Goal: Task Accomplishment & Management: Use online tool/utility

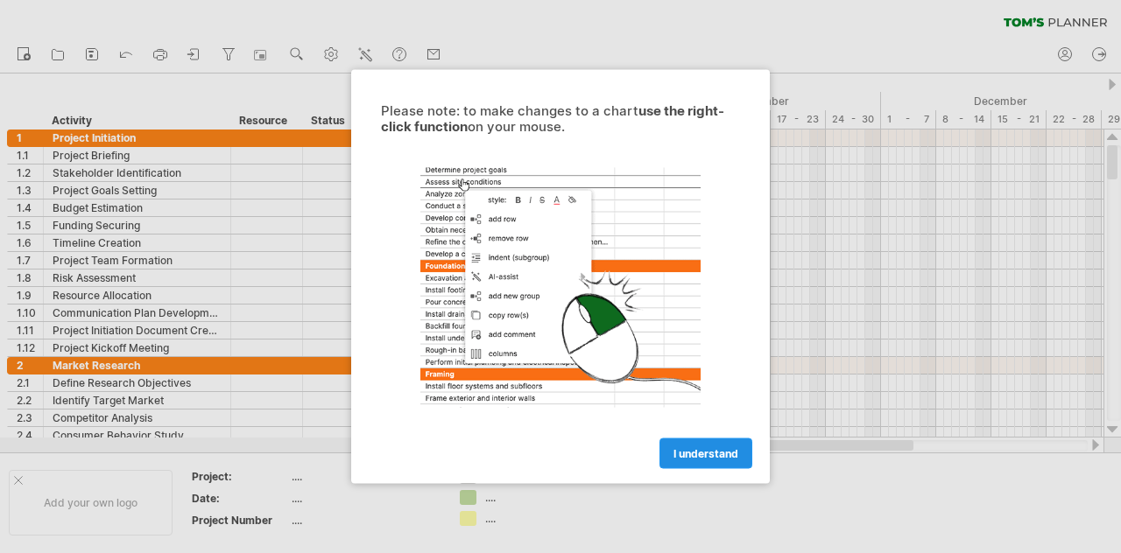
click at [692, 445] on link "I understand" at bounding box center [705, 454] width 93 height 31
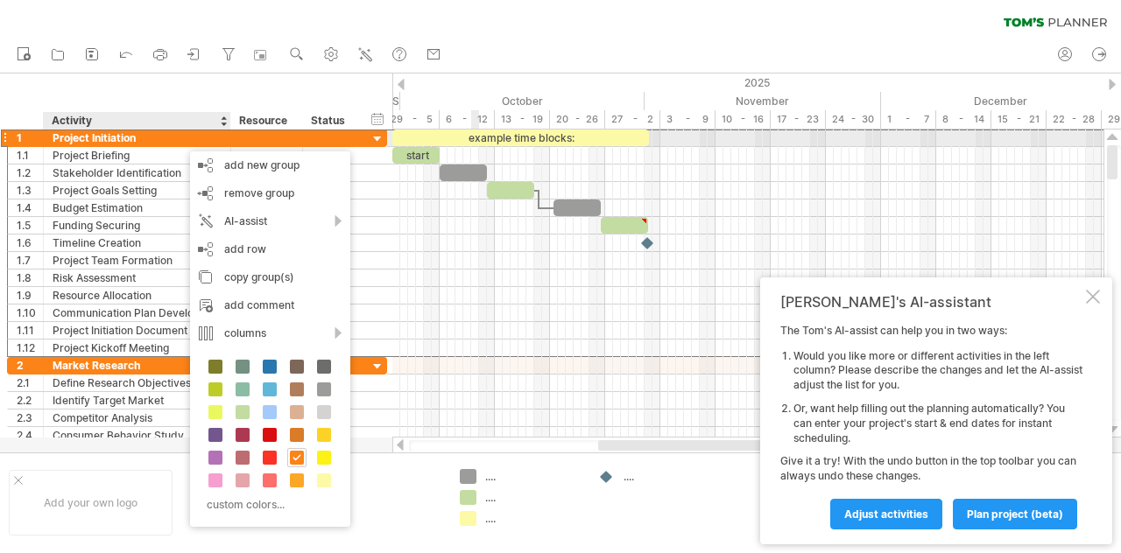
click at [181, 143] on div "Project Initiation" at bounding box center [137, 138] width 169 height 17
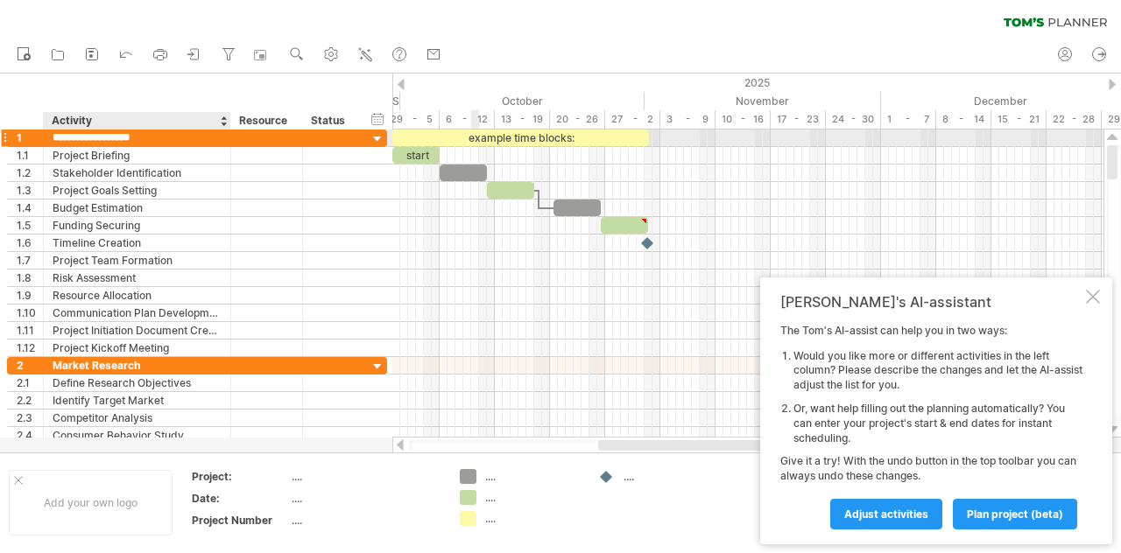
click at [181, 143] on input "**********" at bounding box center [137, 138] width 169 height 17
type input "*******"
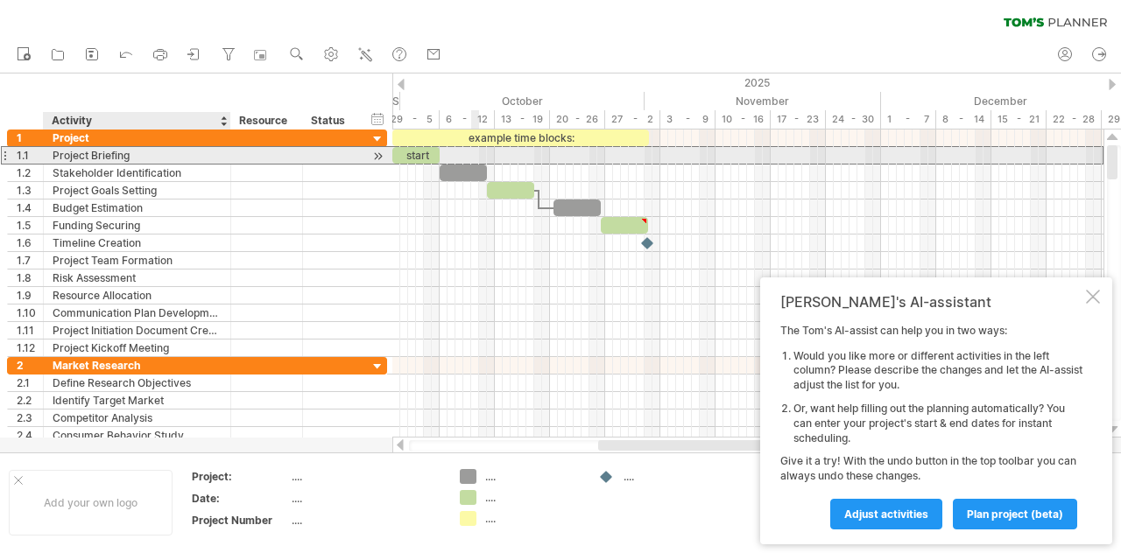
click at [167, 151] on div "Project Briefing" at bounding box center [137, 155] width 169 height 17
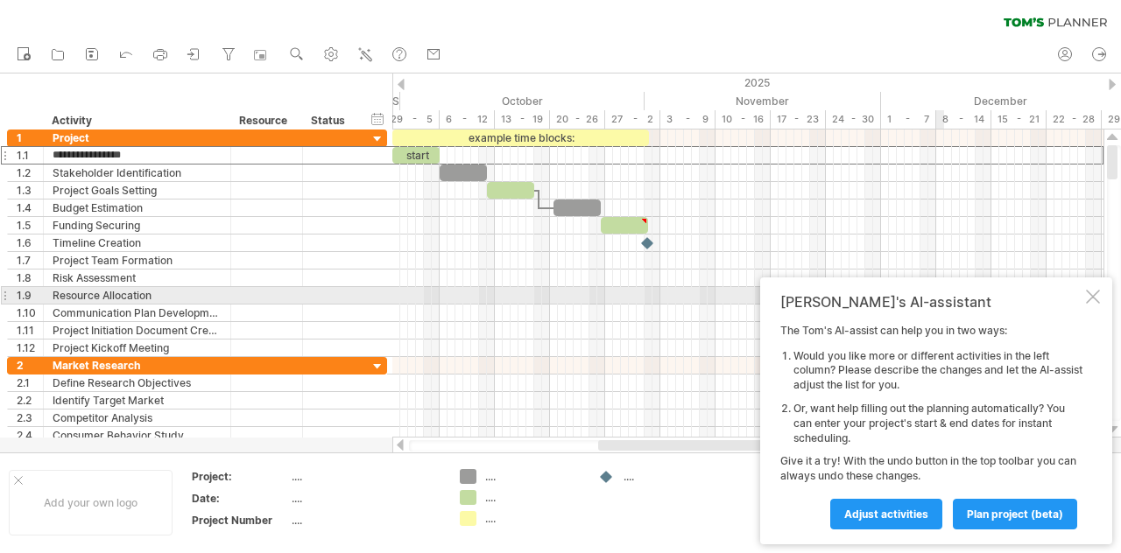
click at [1091, 293] on div at bounding box center [1093, 297] width 14 height 14
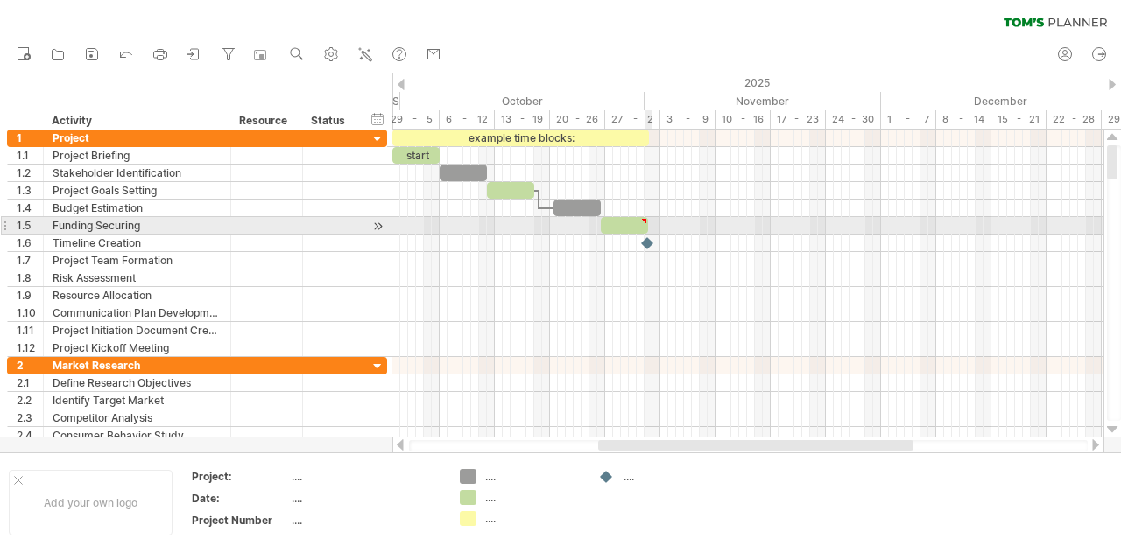
type textarea "**********"
drag, startPoint x: 645, startPoint y: 226, endPoint x: 679, endPoint y: 220, distance: 33.8
click at [679, 220] on div at bounding box center [640, 225] width 79 height 17
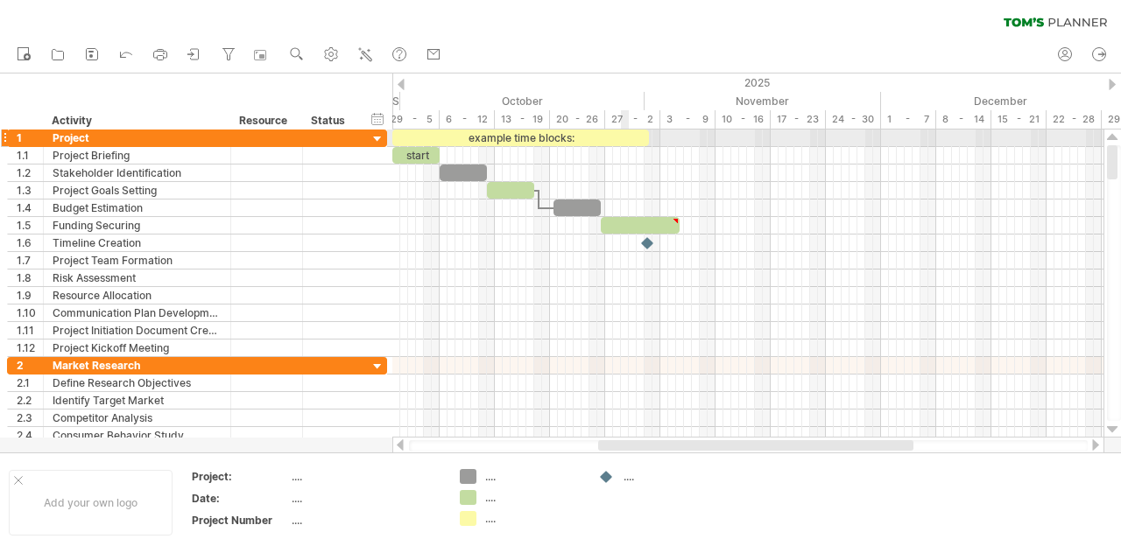
click at [629, 137] on div "example time blocks:" at bounding box center [520, 138] width 257 height 17
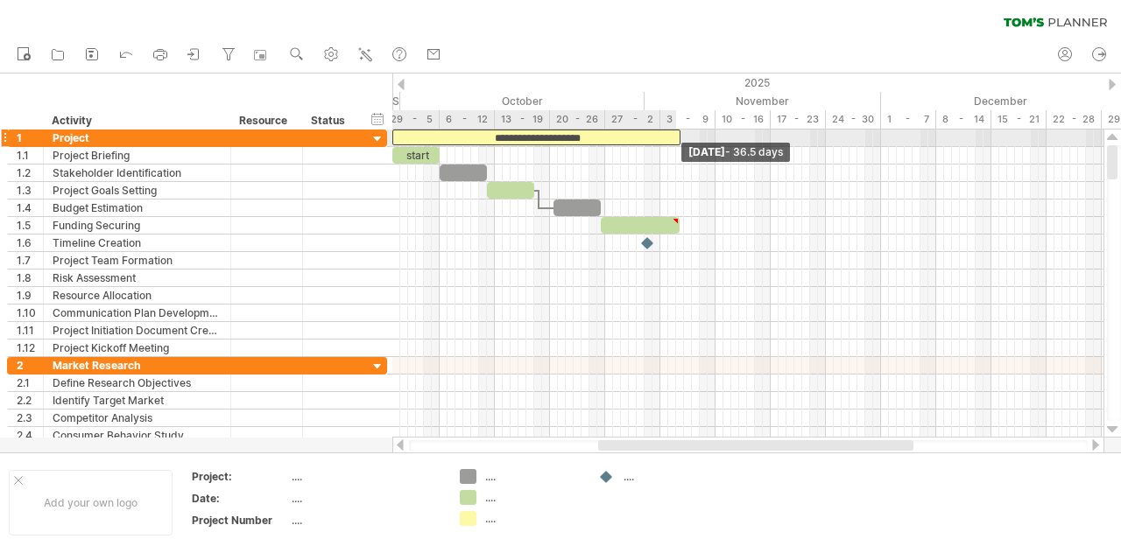
drag, startPoint x: 644, startPoint y: 133, endPoint x: 674, endPoint y: 133, distance: 29.8
click at [674, 133] on div "**********" at bounding box center [536, 138] width 288 height 17
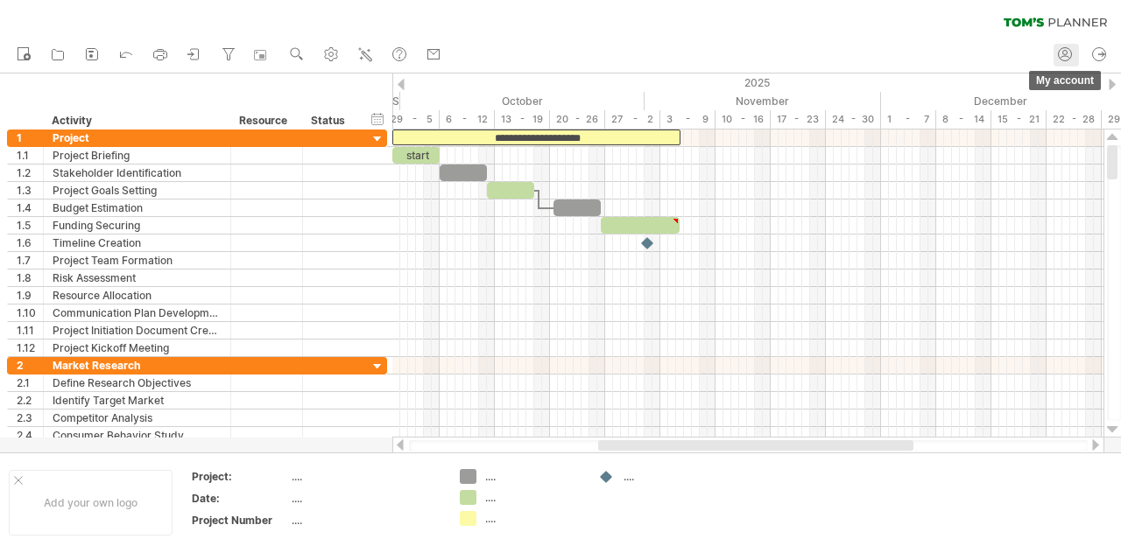
click at [1058, 60] on icon at bounding box center [1065, 55] width 18 height 18
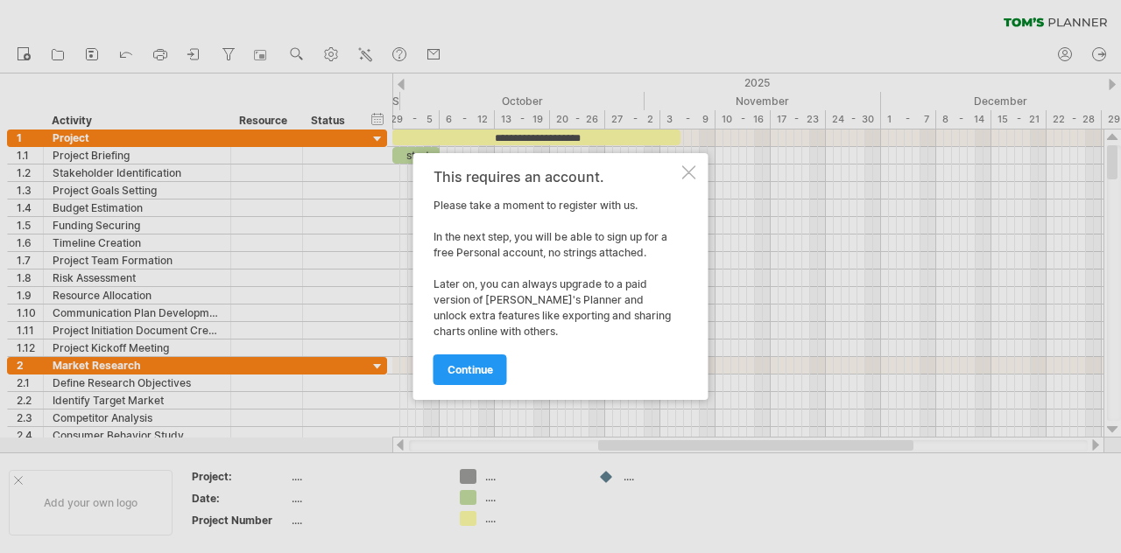
click at [690, 161] on div "This requires an account. Please take a moment to register with us. In the next…" at bounding box center [560, 276] width 295 height 247
click at [692, 179] on div "This requires an account. Please take a moment to register with us. In the next…" at bounding box center [560, 276] width 295 height 247
click at [689, 173] on div at bounding box center [689, 172] width 14 height 14
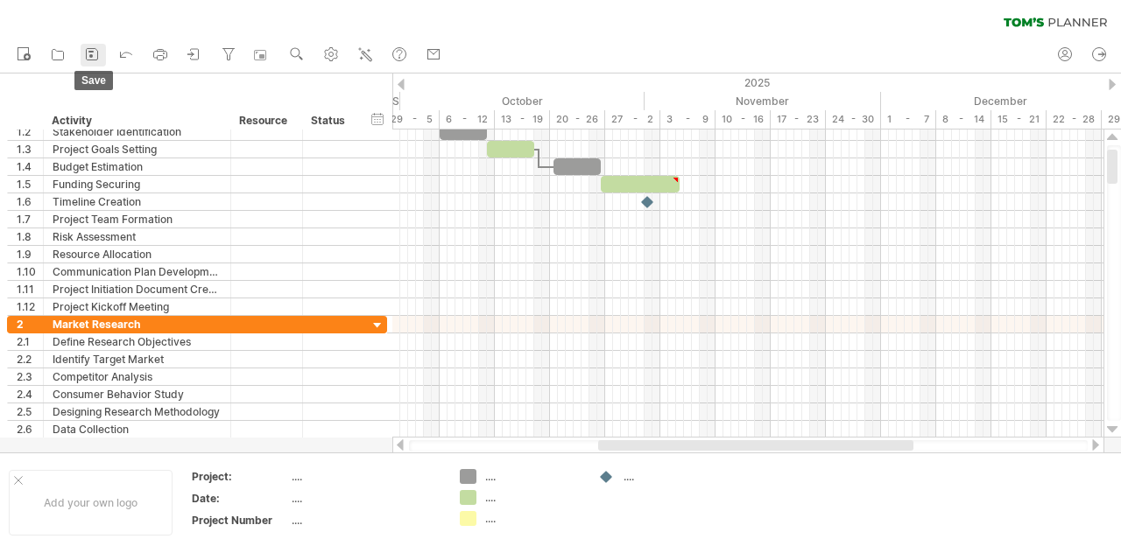
click at [95, 50] on icon at bounding box center [92, 55] width 18 height 18
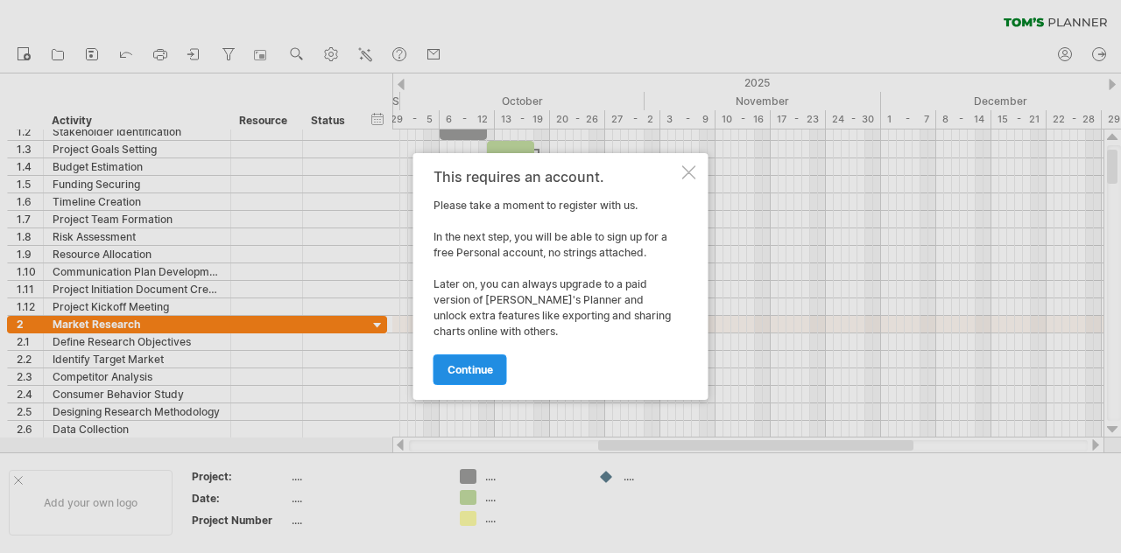
click at [470, 362] on link "continue" at bounding box center [470, 370] width 74 height 31
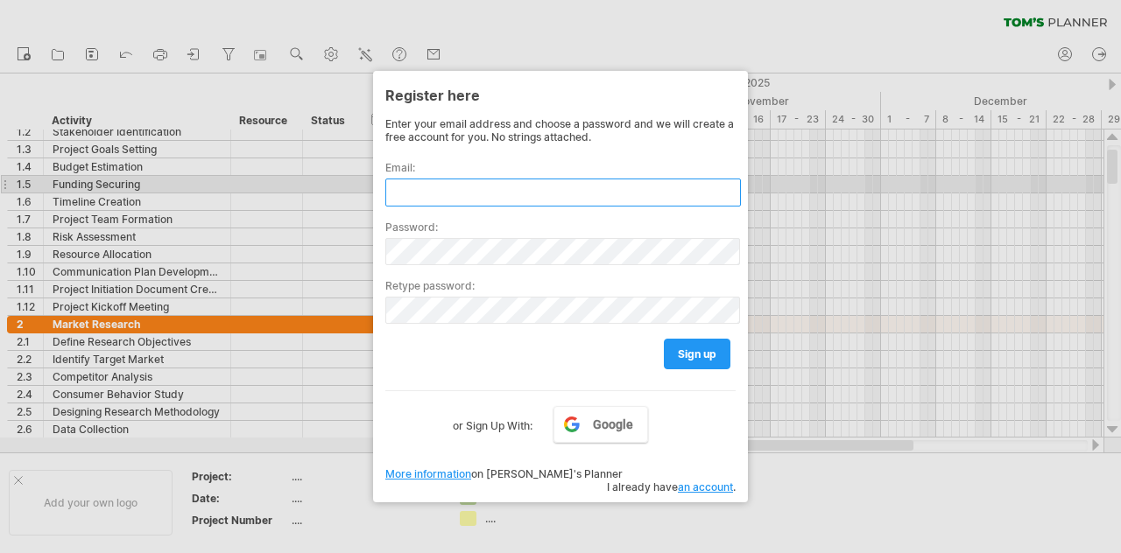
click at [512, 185] on input "text" at bounding box center [562, 193] width 355 height 28
type input "***"
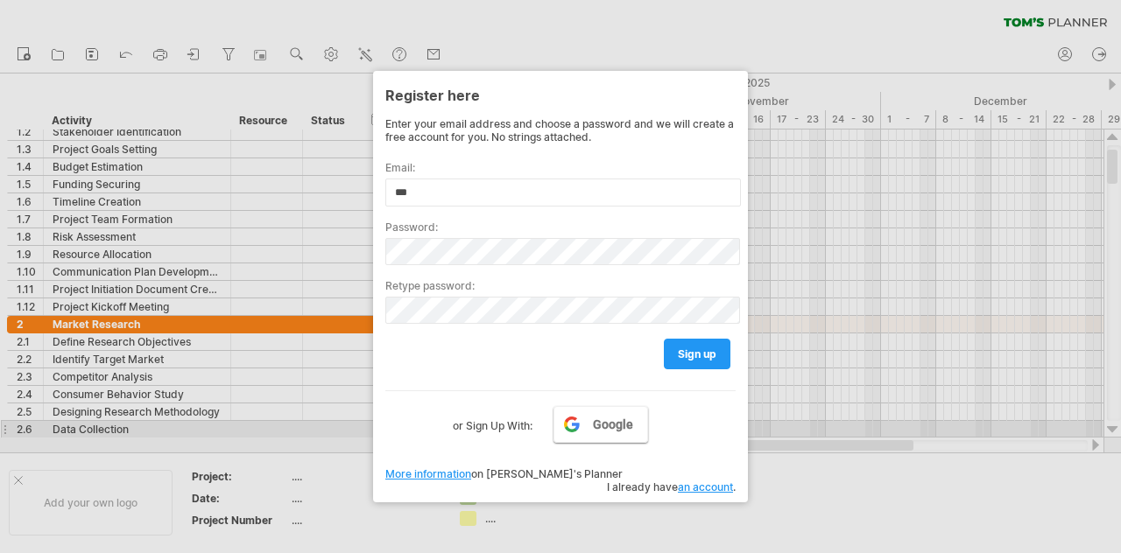
click at [625, 435] on link "Google" at bounding box center [600, 424] width 95 height 37
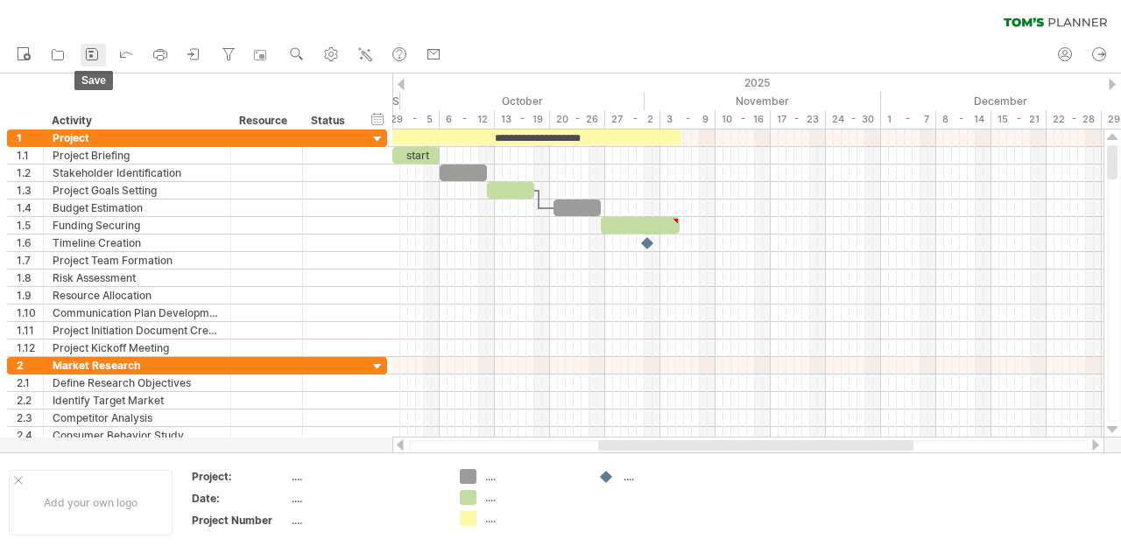
click at [92, 52] on rect at bounding box center [90, 52] width 5 height 2
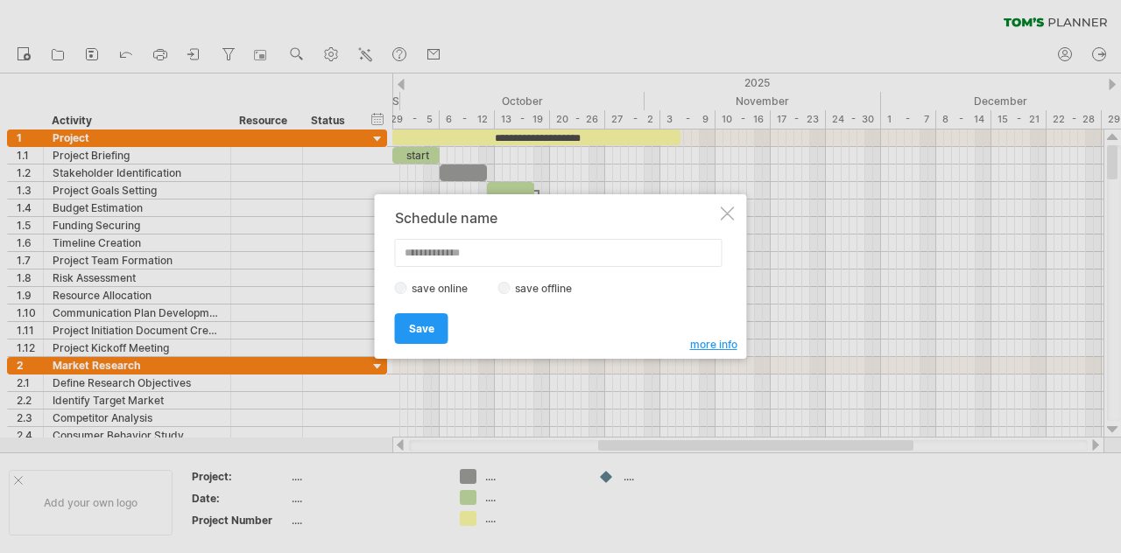
click at [543, 256] on input "text" at bounding box center [558, 253] width 327 height 28
click at [518, 257] on input "text" at bounding box center [558, 253] width 327 height 28
type input "**"
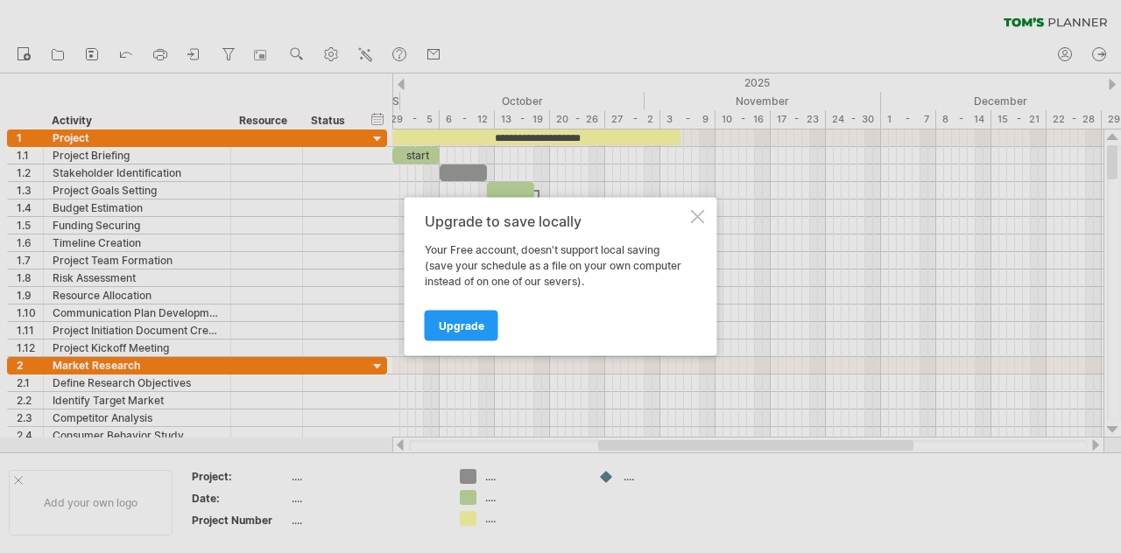
click at [689, 217] on div "Upgrade to save locally Your Free account, doesn't support local saving (save y…" at bounding box center [561, 277] width 313 height 158
click at [702, 210] on div at bounding box center [698, 217] width 14 height 14
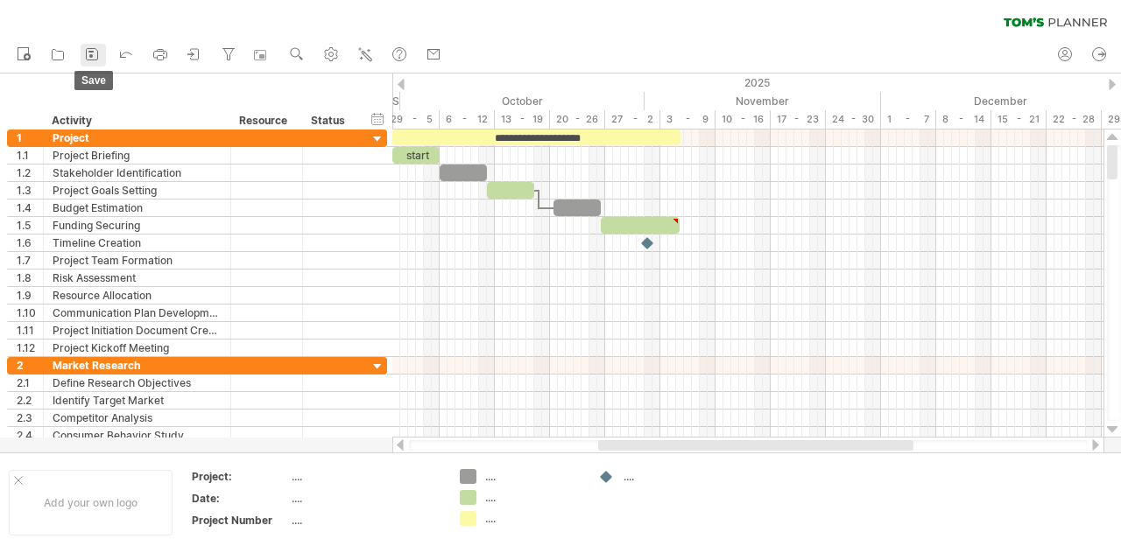
click at [91, 49] on icon at bounding box center [92, 55] width 18 height 18
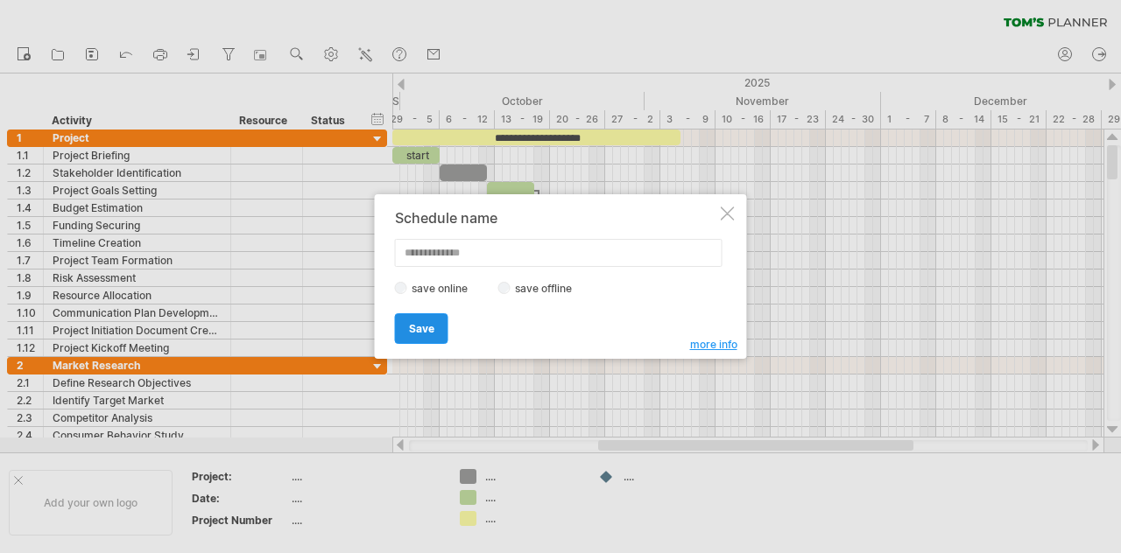
click at [413, 320] on link "Save" at bounding box center [421, 328] width 53 height 31
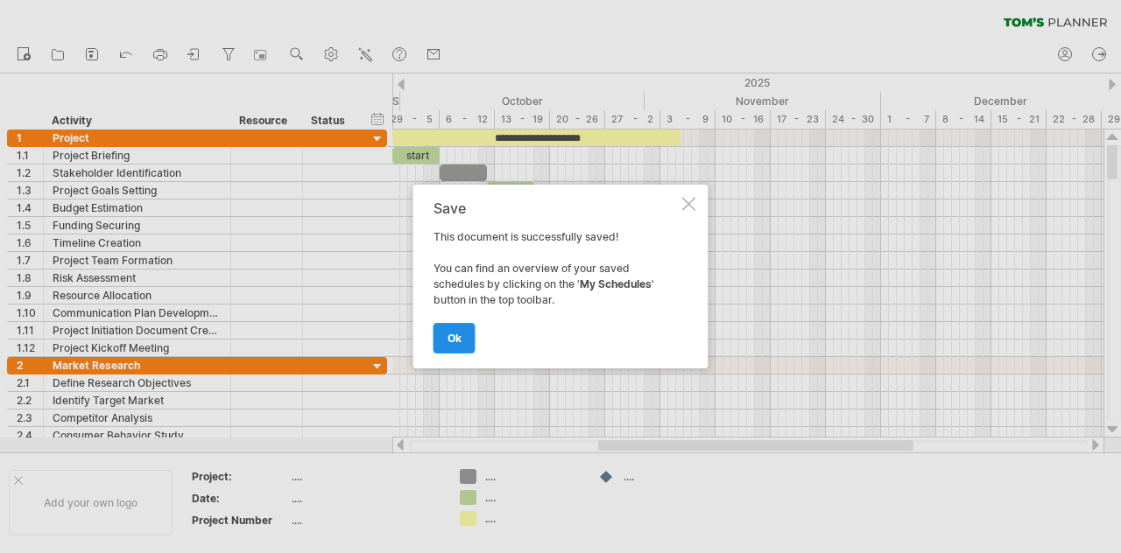
click at [440, 342] on link "ok" at bounding box center [454, 338] width 42 height 31
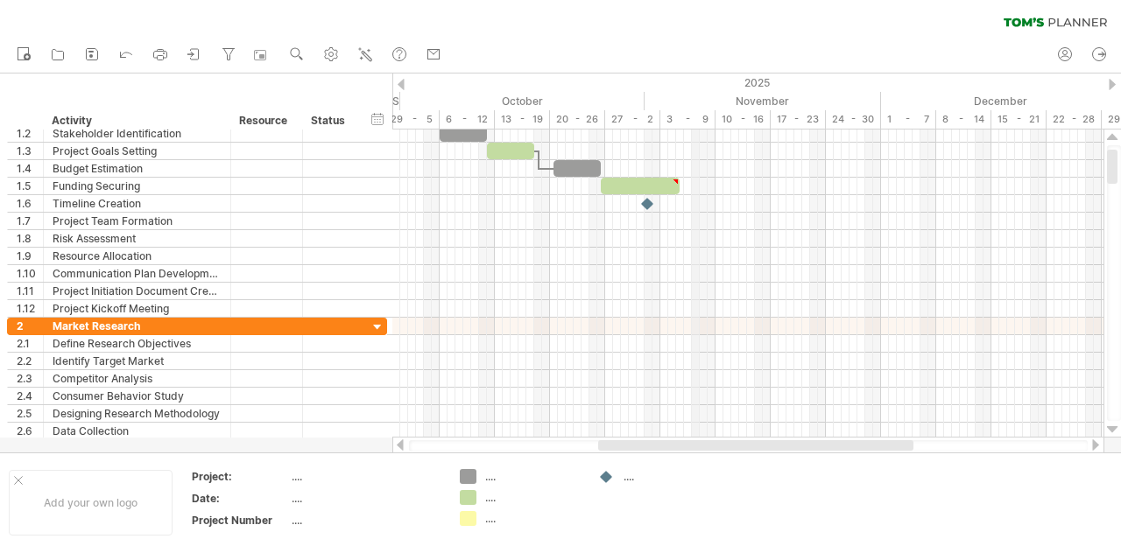
click at [693, 102] on div "November" at bounding box center [762, 101] width 236 height 18
click at [774, 85] on div "2025" at bounding box center [195, 83] width 1860 height 18
click at [879, 98] on div "November" at bounding box center [762, 101] width 236 height 18
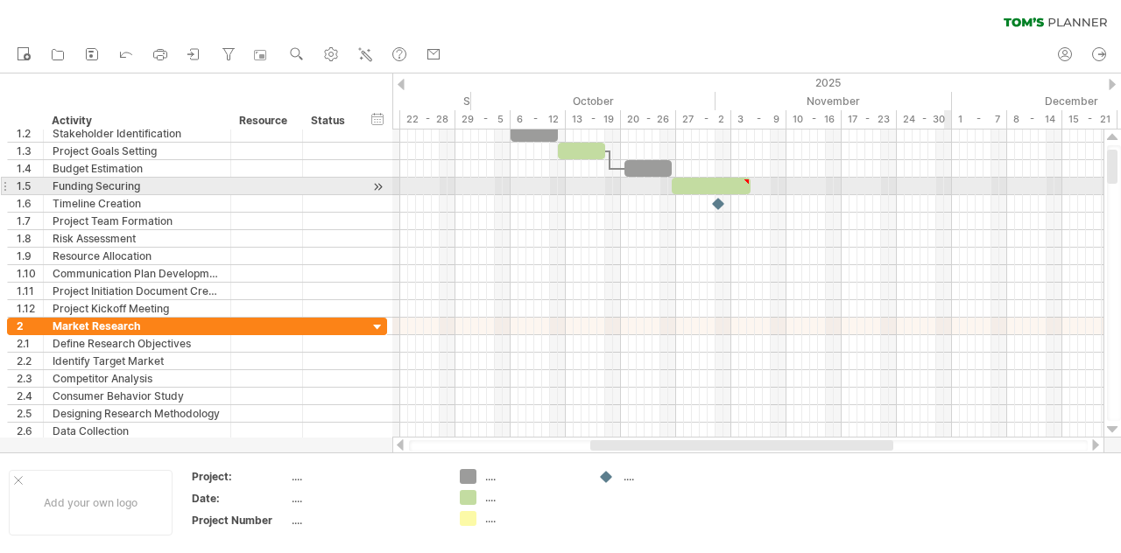
drag, startPoint x: 882, startPoint y: 98, endPoint x: 958, endPoint y: 195, distance: 123.5
click at [958, 195] on div "Trying to reach [DOMAIN_NAME] Connected again... 0% loading... clear filter" at bounding box center [560, 276] width 1121 height 553
